Goal: Information Seeking & Learning: Learn about a topic

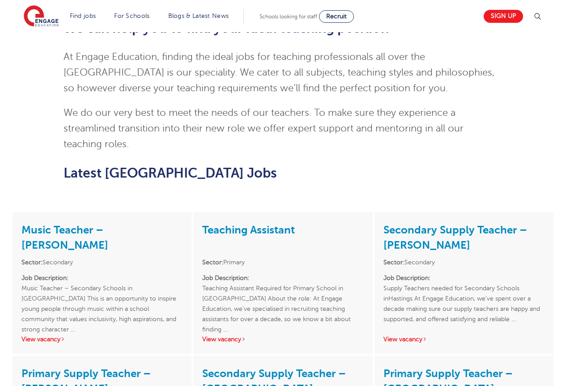
scroll to position [981, 0]
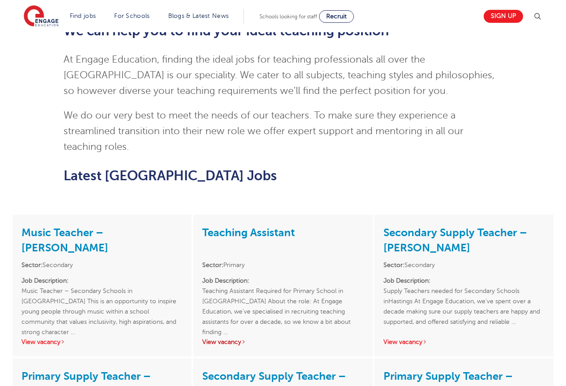
click at [236, 339] on link "View vacancy" at bounding box center [224, 342] width 44 height 7
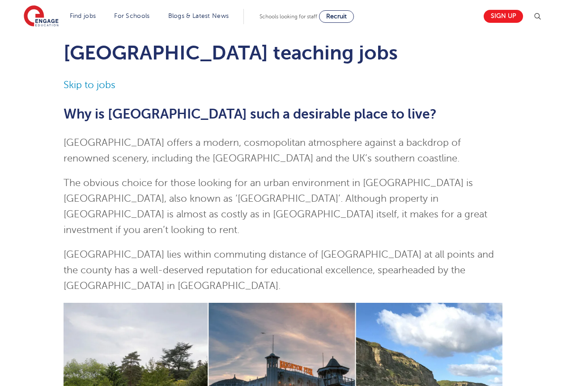
scroll to position [0, 0]
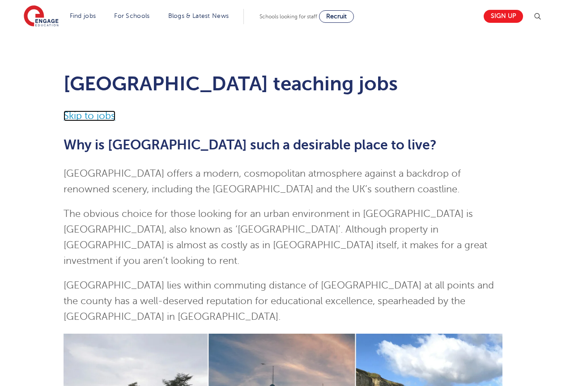
click at [93, 113] on link "Skip to jobs" at bounding box center [90, 116] width 52 height 11
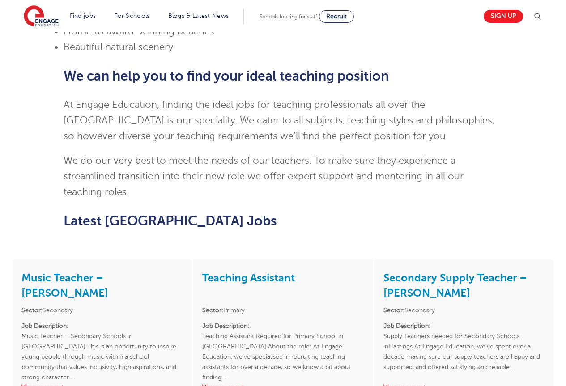
scroll to position [1087, 0]
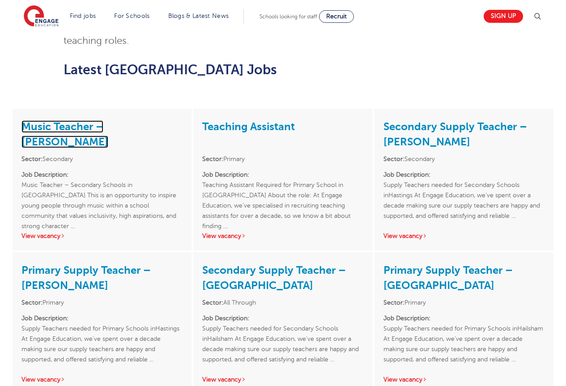
click at [108, 120] on link "Music Teacher – [PERSON_NAME]" at bounding box center [64, 134] width 87 height 28
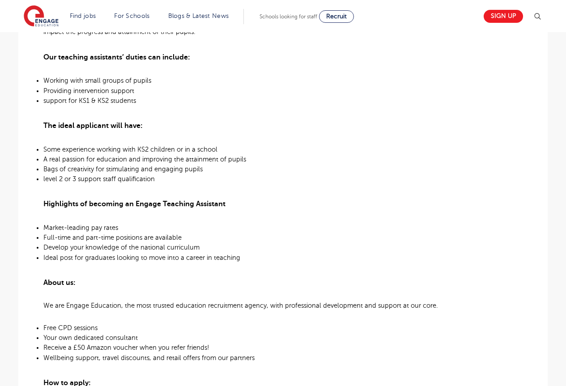
scroll to position [403, 0]
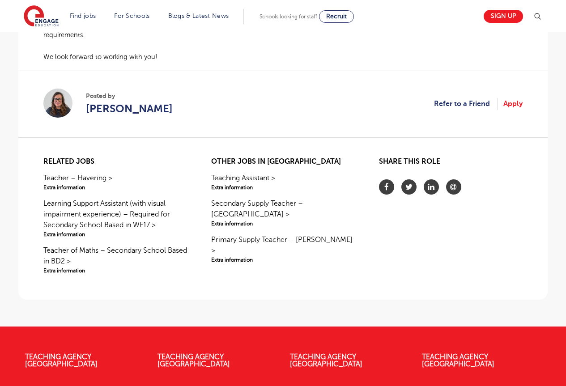
scroll to position [716, 0]
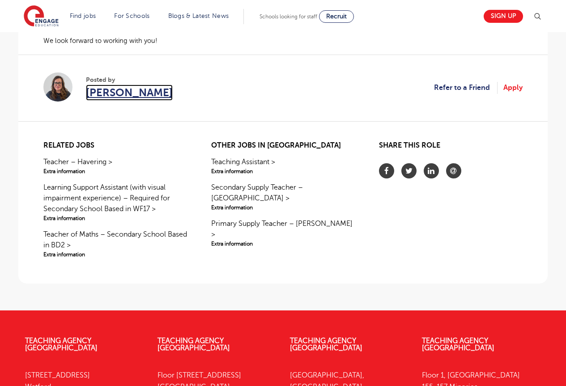
click at [107, 96] on span "[PERSON_NAME]" at bounding box center [129, 93] width 87 height 16
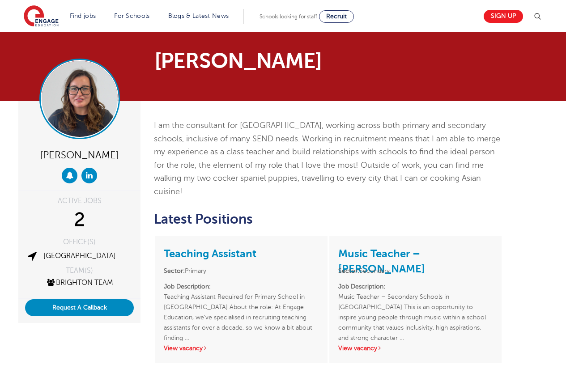
click at [84, 120] on img at bounding box center [80, 99] width 76 height 76
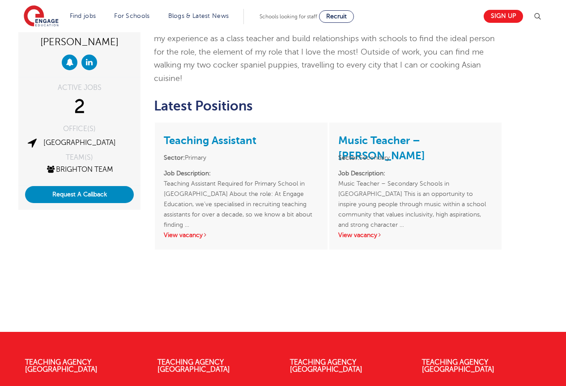
scroll to position [267, 0]
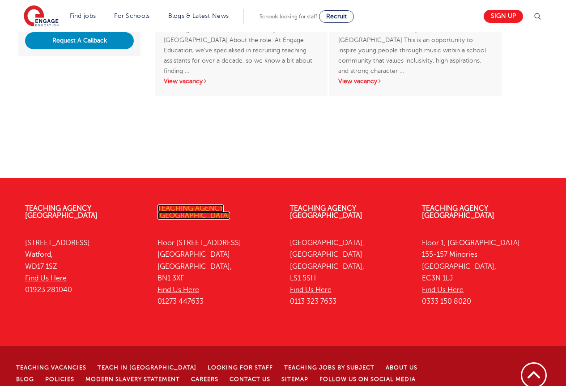
click at [205, 205] on link "Teaching Agency [GEOGRAPHIC_DATA]" at bounding box center [194, 212] width 72 height 15
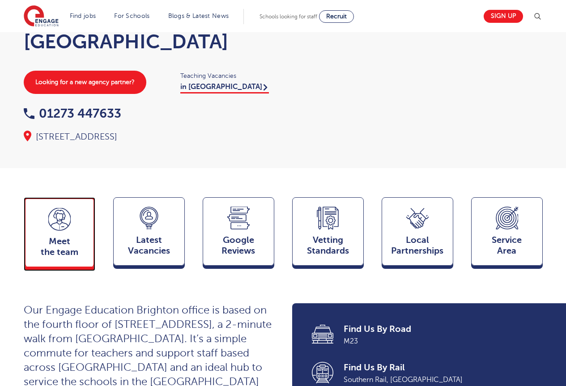
click at [64, 208] on icon at bounding box center [59, 219] width 22 height 23
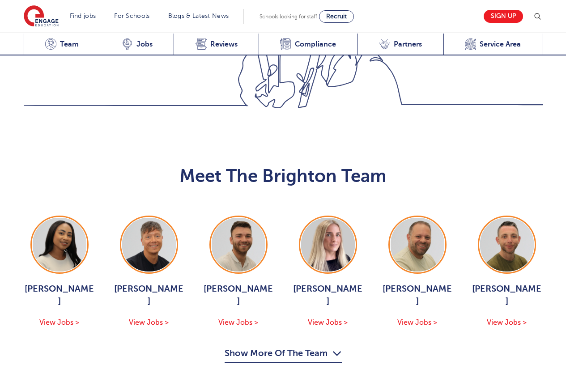
scroll to position [904, 0]
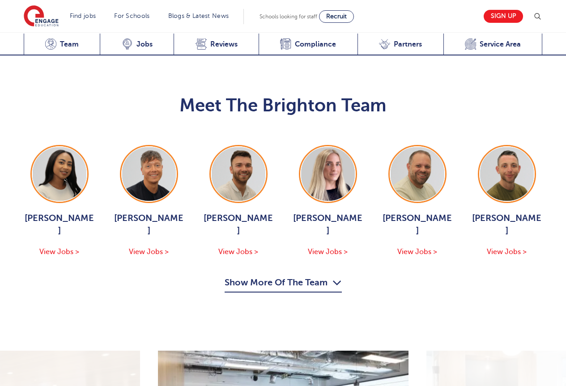
click at [302, 276] on button "Show More Of The Team" at bounding box center [283, 284] width 117 height 17
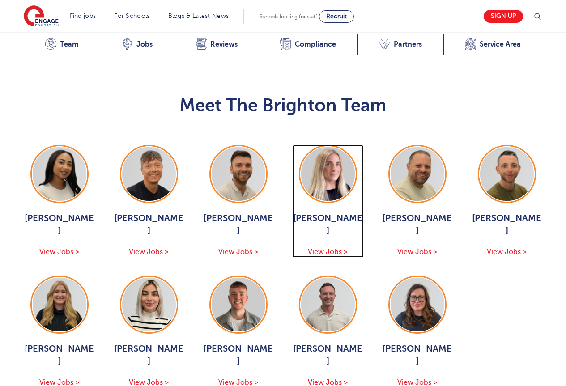
click at [340, 248] on span "View Jobs >" at bounding box center [328, 252] width 40 height 8
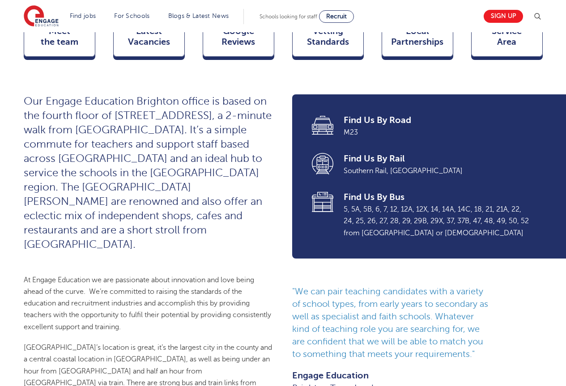
scroll to position [290, 0]
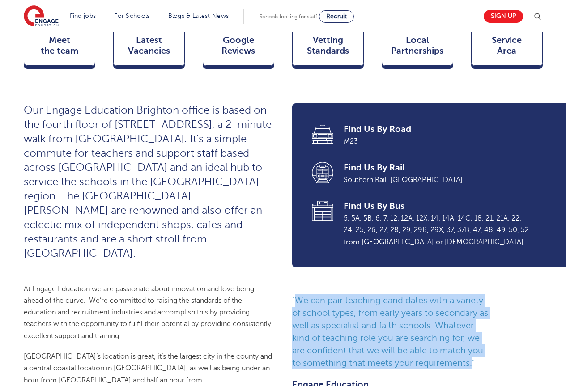
drag, startPoint x: 478, startPoint y: 344, endPoint x: 292, endPoint y: 278, distance: 197.0
click at [294, 277] on div "Find Us By Road M23 Find Us By Rail Southern Rail, Brighton Station Find Us By …" at bounding box center [417, 253] width 269 height 300
click at [290, 283] on div "Find Us By Road M23 Find Us By Rail Southern Rail, Brighton Station Find Us By …" at bounding box center [417, 253] width 269 height 300
click at [497, 299] on div "We can pair teaching candidates with a variety of school types, from early year…" at bounding box center [417, 348] width 251 height 109
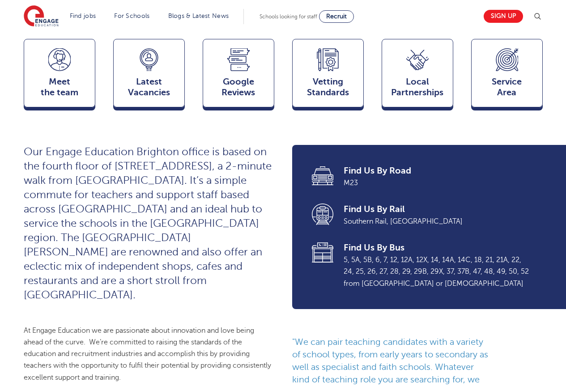
scroll to position [245, 0]
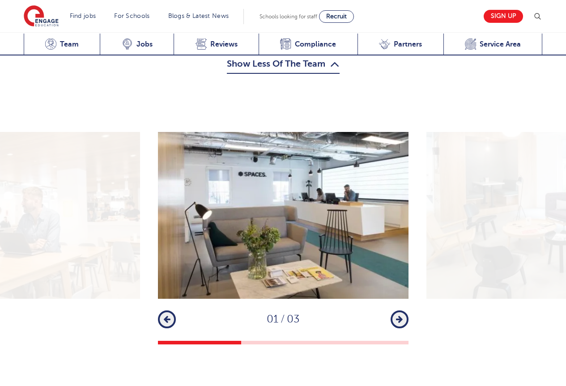
scroll to position [1232, 0]
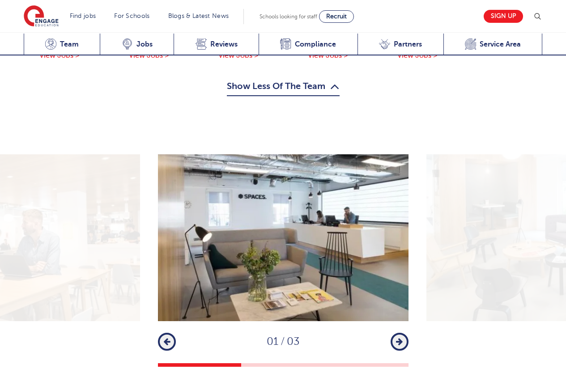
click at [406, 333] on button "Next" at bounding box center [400, 342] width 18 height 18
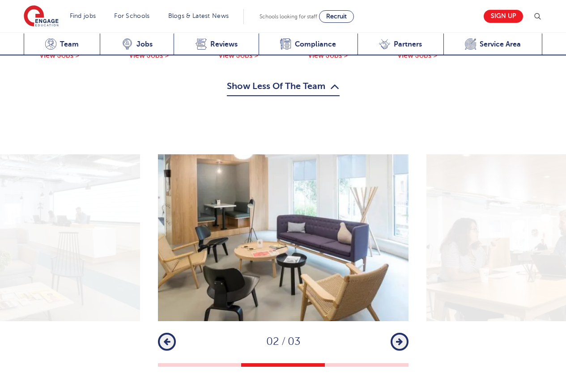
click at [400, 338] on icon "button" at bounding box center [399, 342] width 7 height 8
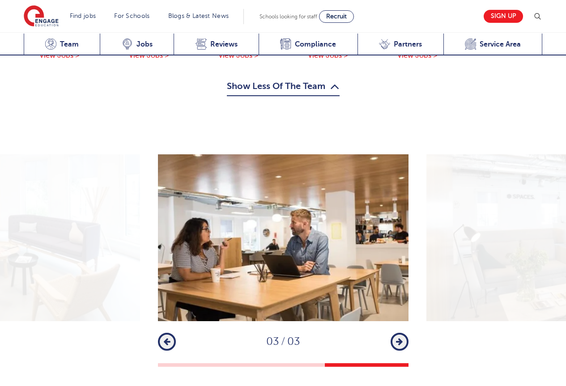
click at [410, 283] on div "1 2 3 Previous 03 / 03 Next" at bounding box center [283, 260] width 566 height 213
click at [399, 338] on icon "button" at bounding box center [399, 342] width 7 height 8
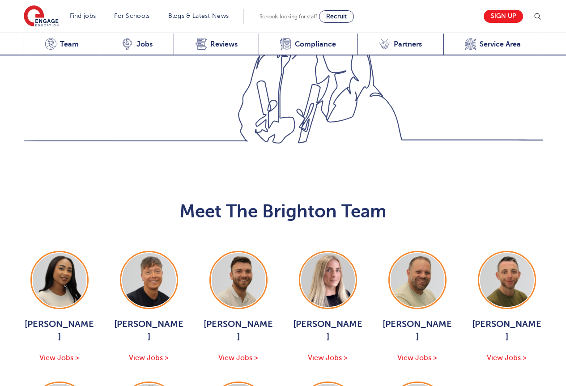
scroll to position [883, 0]
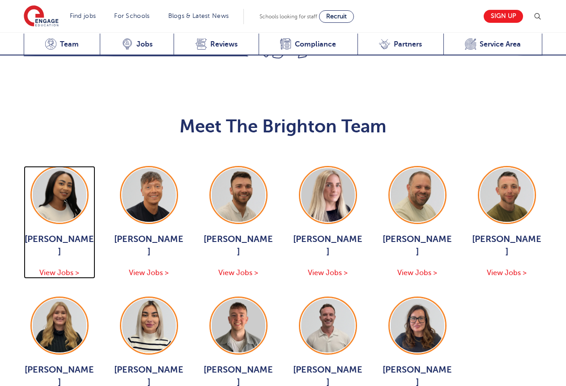
click at [67, 269] on span "View Jobs >" at bounding box center [59, 273] width 40 height 8
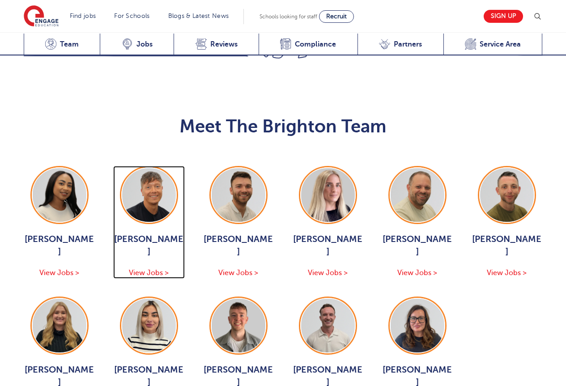
click at [154, 269] on span "View Jobs >" at bounding box center [149, 273] width 40 height 8
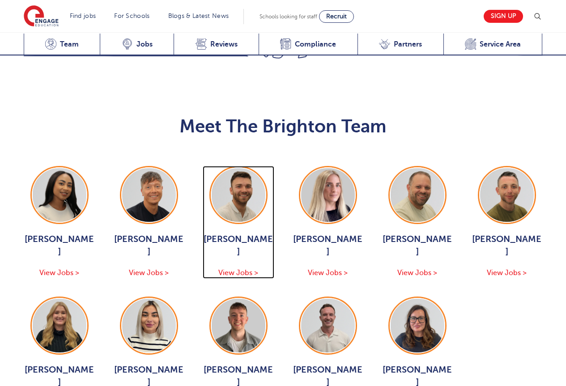
click at [240, 269] on span "View Jobs >" at bounding box center [238, 273] width 40 height 8
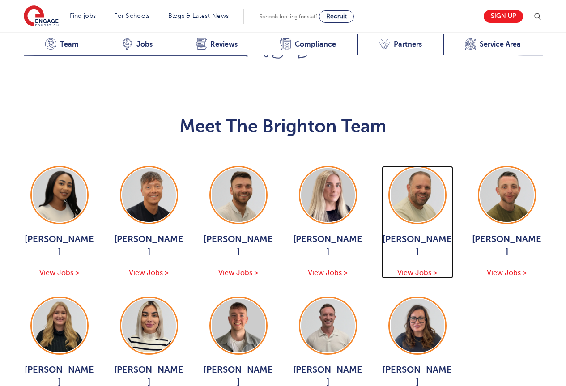
click at [424, 269] on span "View Jobs >" at bounding box center [417, 273] width 40 height 8
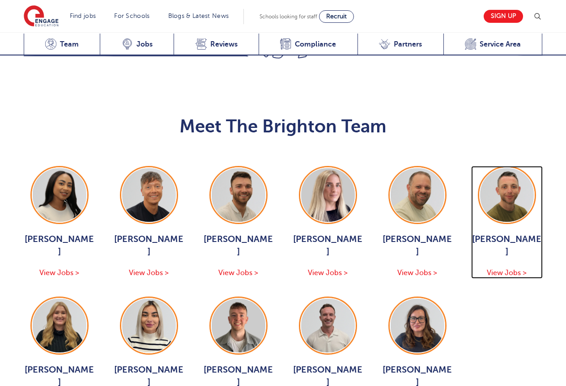
click at [511, 269] on span "View Jobs >" at bounding box center [507, 273] width 40 height 8
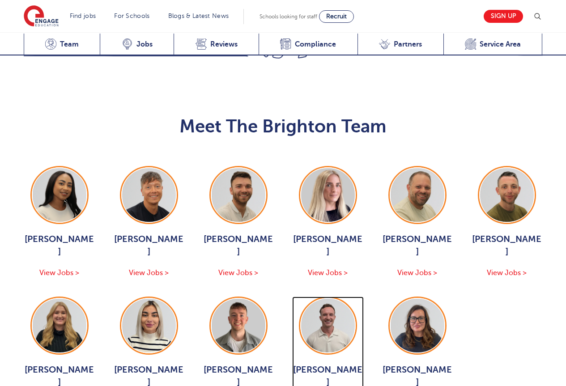
click at [333, 364] on div "Will Taylor View Jobs >" at bounding box center [328, 387] width 72 height 46
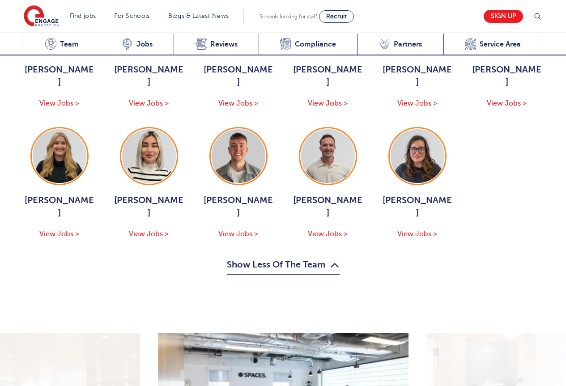
scroll to position [973, 0]
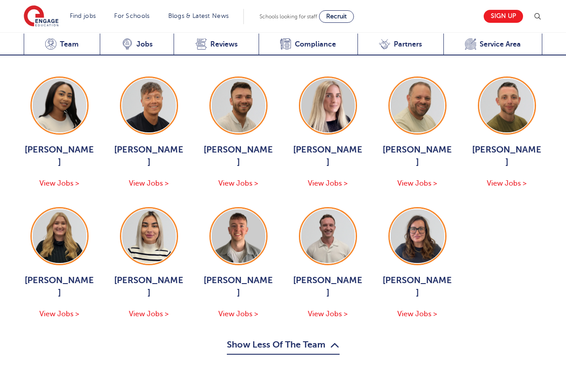
click at [536, 215] on ul "Mia Menson View Jobs > Aaron Blackwell View Jobs > Josh Hausdoerfer View Jobs >…" at bounding box center [283, 199] width 519 height 244
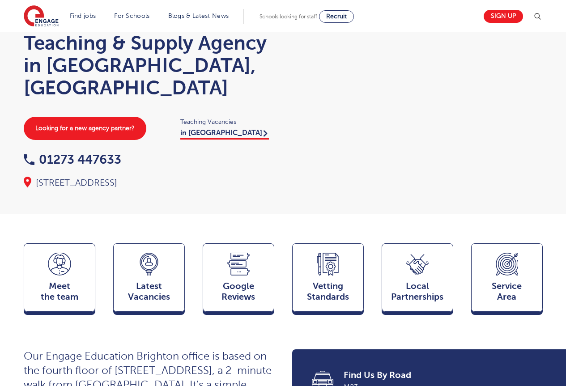
scroll to position [17, 0]
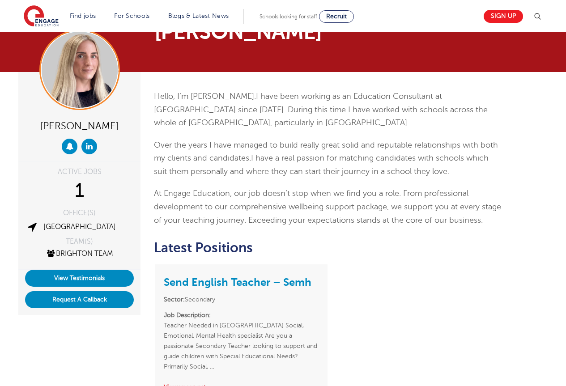
scroll to position [45, 0]
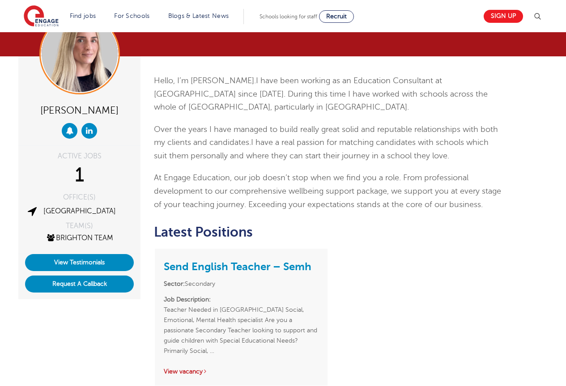
click at [196, 368] on link "View vacancy" at bounding box center [186, 371] width 44 height 7
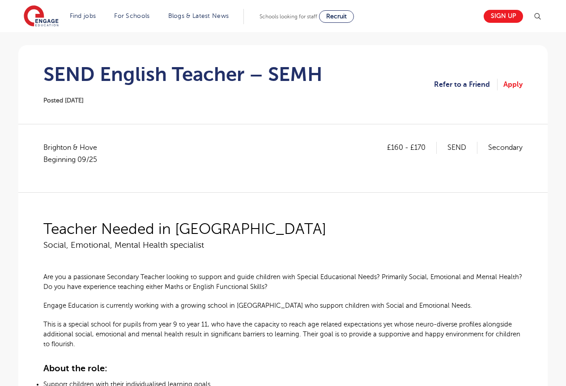
scroll to position [52, 0]
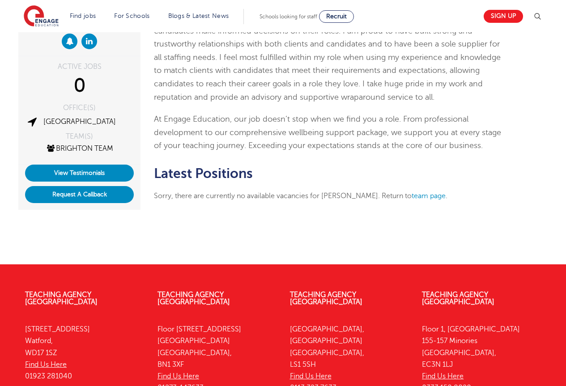
scroll to position [45, 0]
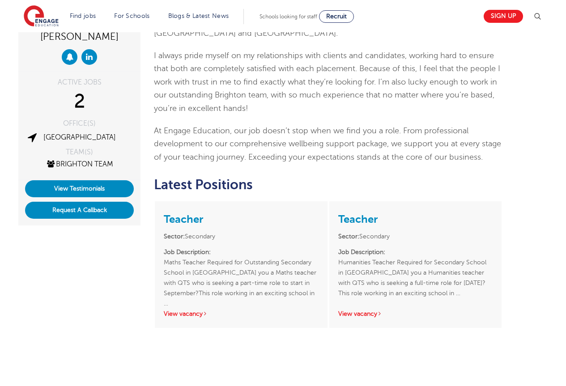
scroll to position [134, 0]
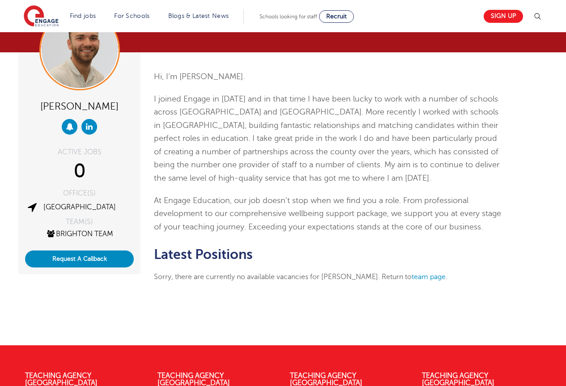
scroll to position [134, 0]
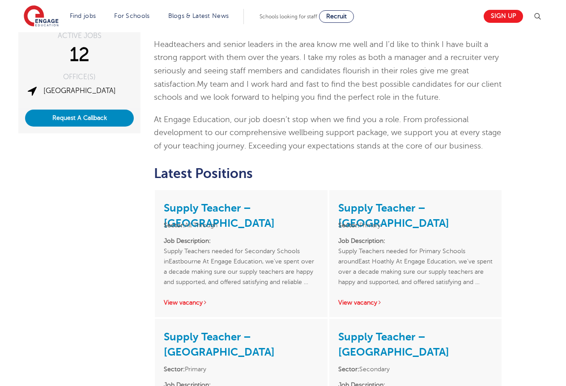
scroll to position [76, 0]
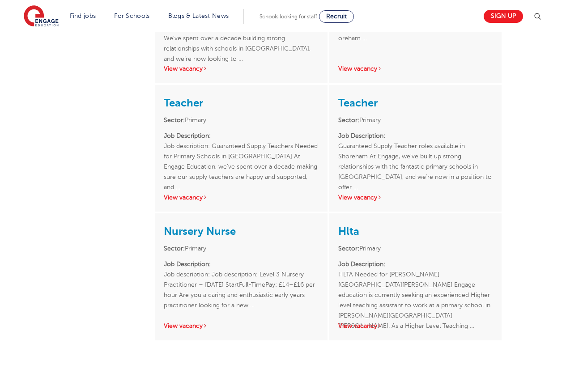
scroll to position [448, 0]
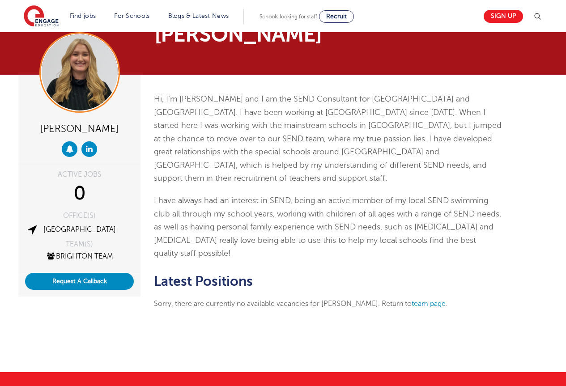
scroll to position [27, 0]
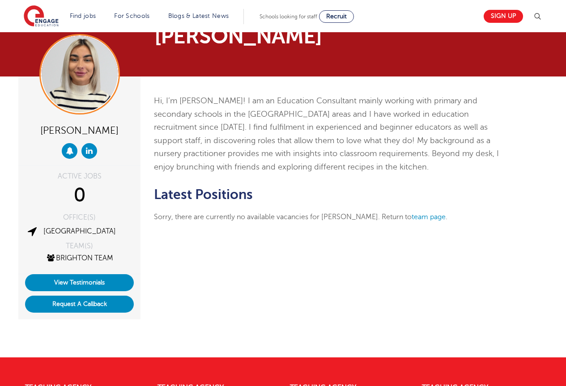
scroll to position [45, 0]
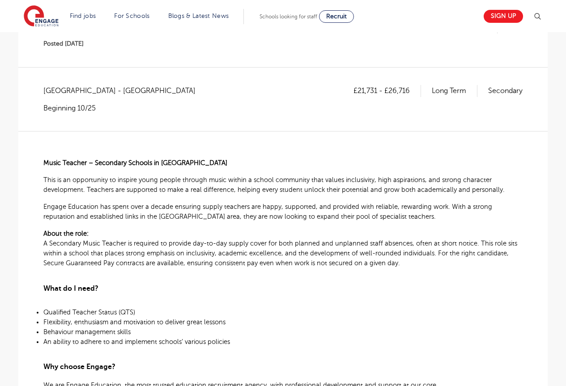
scroll to position [45, 0]
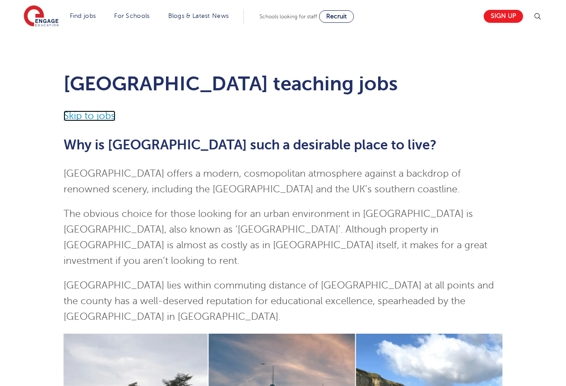
click at [101, 114] on link "Skip to jobs" at bounding box center [90, 116] width 52 height 11
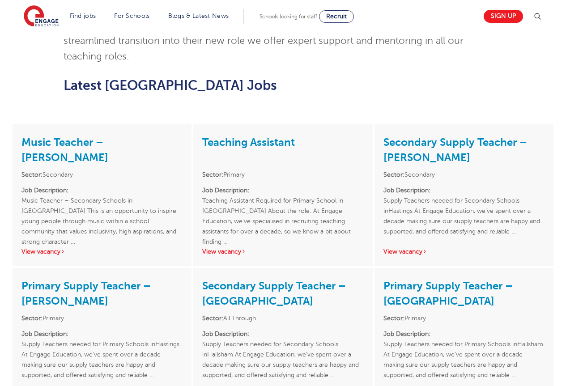
scroll to position [1087, 0]
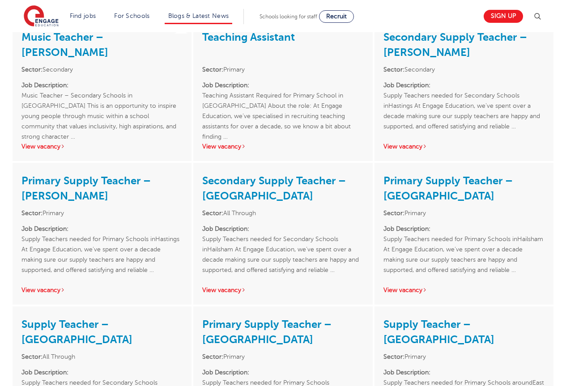
scroll to position [1087, 0]
